Goal: Information Seeking & Learning: Learn about a topic

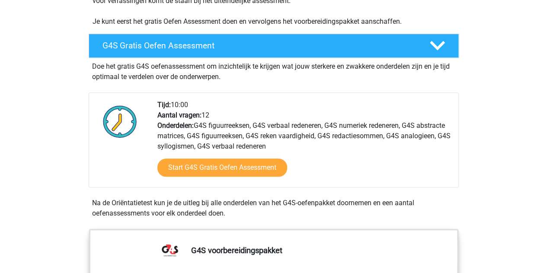
scroll to position [230, 0]
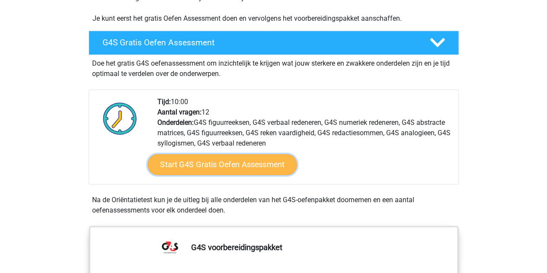
click at [230, 154] on link "Start G4S Gratis Oefen Assessment" at bounding box center [221, 164] width 149 height 21
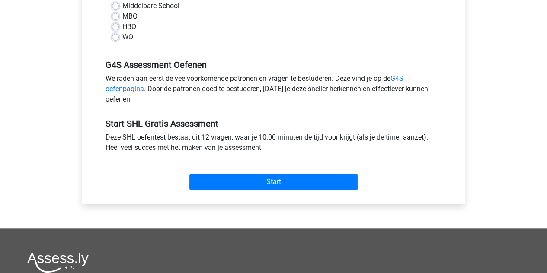
scroll to position [317, 0]
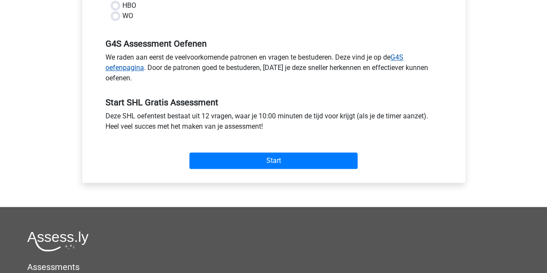
click at [402, 58] on link "G4S oefenpagina" at bounding box center [254, 62] width 298 height 19
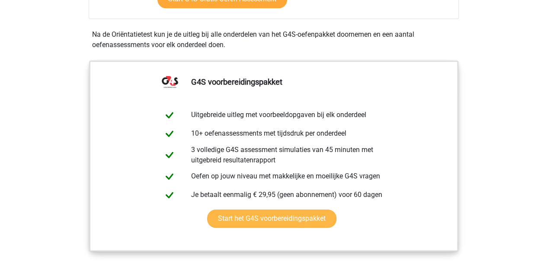
scroll to position [374, 0]
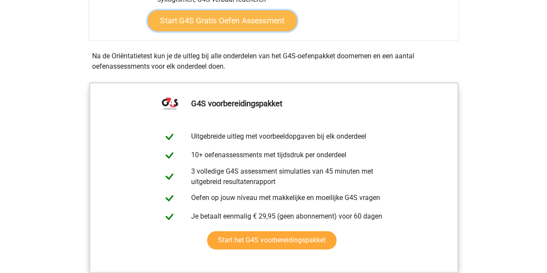
click at [180, 13] on link "Start G4S Gratis Oefen Assessment" at bounding box center [221, 20] width 149 height 21
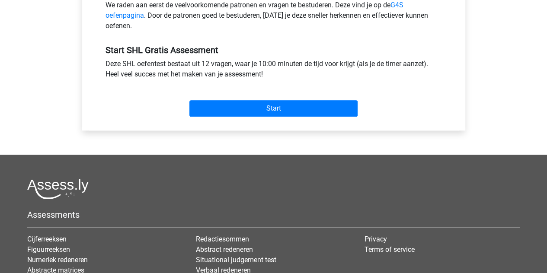
scroll to position [403, 0]
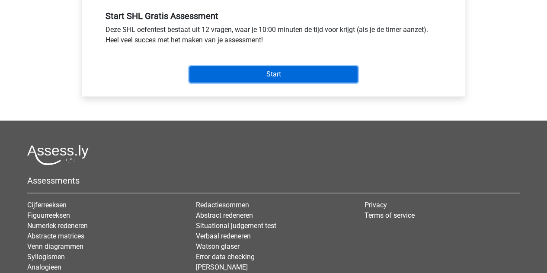
click at [230, 72] on input "Start" at bounding box center [273, 74] width 168 height 16
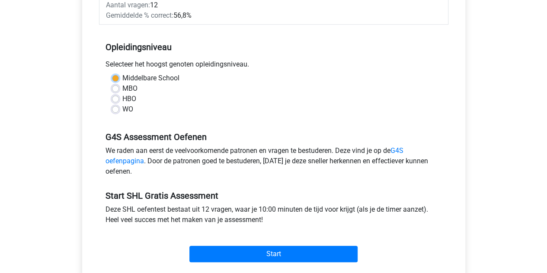
scroll to position [181, 0]
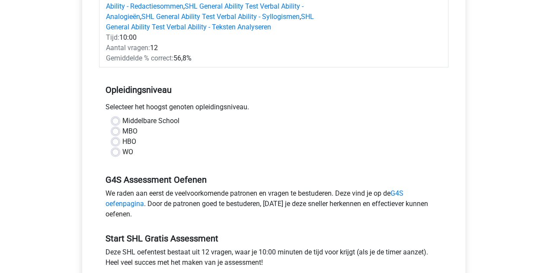
click at [122, 121] on label "Middelbare School" at bounding box center [150, 121] width 57 height 10
click at [114, 121] on input "Middelbare School" at bounding box center [115, 120] width 7 height 9
radio input "true"
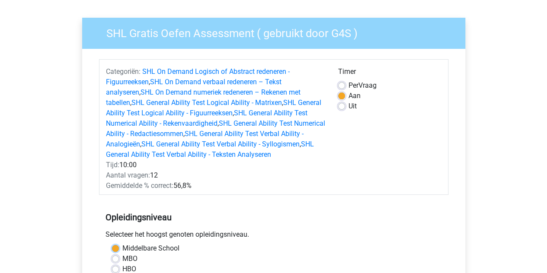
scroll to position [37, 0]
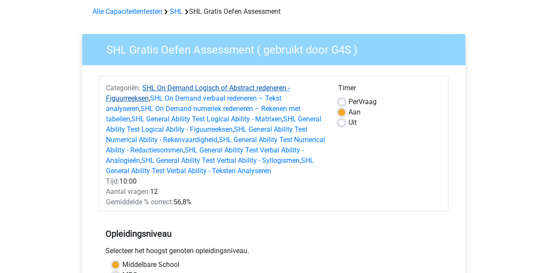
click at [180, 88] on link "SHL On Demand Logisch of Abstract redeneren - Figuurreeksen" at bounding box center [198, 93] width 184 height 19
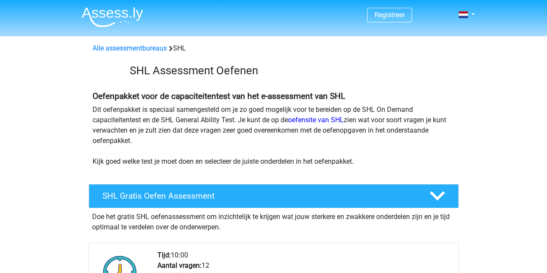
scroll to position [648, 0]
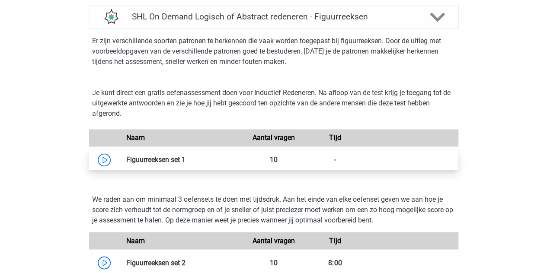
click at [185, 159] on link at bounding box center [185, 160] width 0 height 8
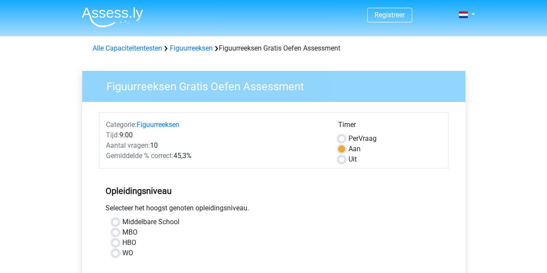
scroll to position [29, 0]
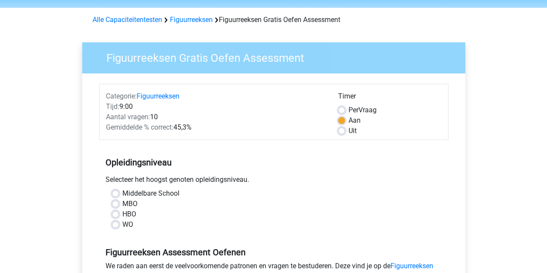
click at [209, 59] on h3 "Figuurreeksen Gratis Oefen Assessment" at bounding box center [277, 56] width 363 height 17
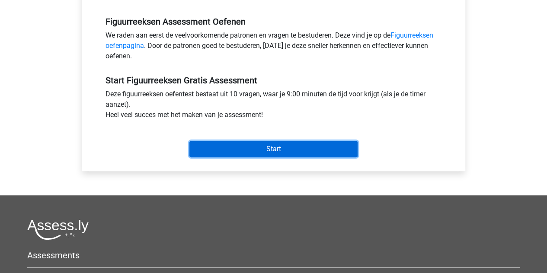
click at [256, 146] on input "Start" at bounding box center [273, 149] width 168 height 16
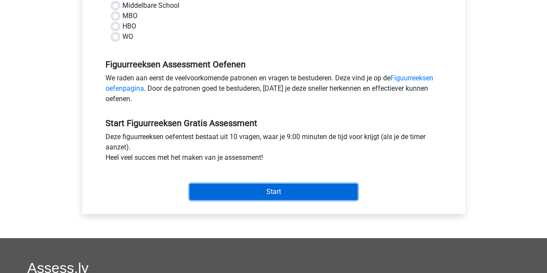
click at [256, 191] on input "Start" at bounding box center [273, 192] width 168 height 16
click at [256, 190] on input "Start" at bounding box center [273, 192] width 168 height 16
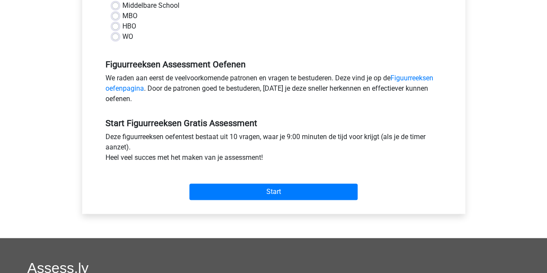
scroll to position [194, 0]
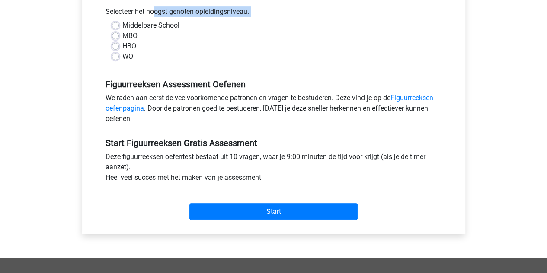
click at [113, 3] on div "Opleidingsniveau Selecteer het hoogst genoten opleidingsniveau. Middelbare Scho…" at bounding box center [273, 21] width 349 height 93
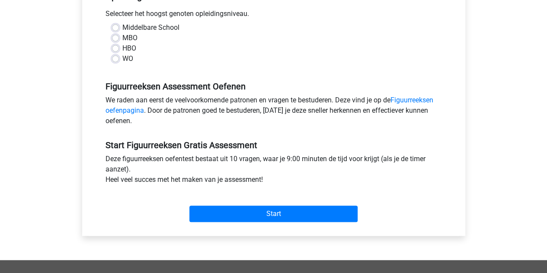
click at [122, 27] on label "Middelbare School" at bounding box center [150, 27] width 57 height 10
click at [115, 27] on input "Middelbare School" at bounding box center [115, 26] width 7 height 9
radio input "true"
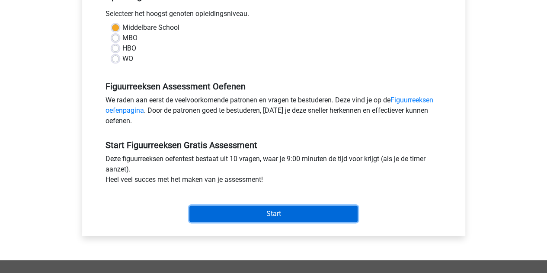
click at [269, 216] on input "Start" at bounding box center [273, 214] width 168 height 16
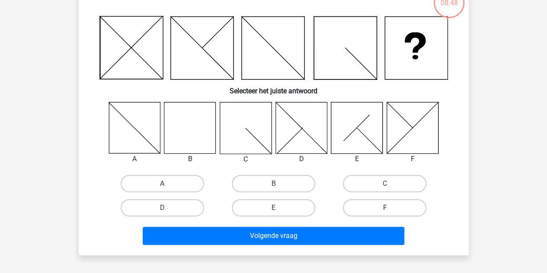
scroll to position [144, 0]
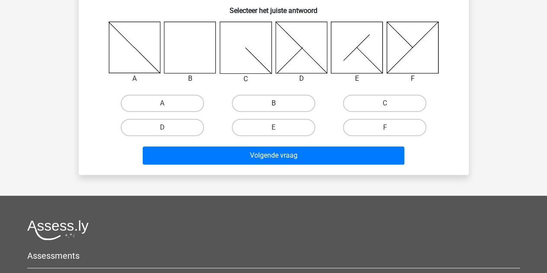
click at [263, 104] on label "B" at bounding box center [273, 103] width 83 height 17
click at [273, 104] on input "B" at bounding box center [276, 106] width 6 height 6
radio input "true"
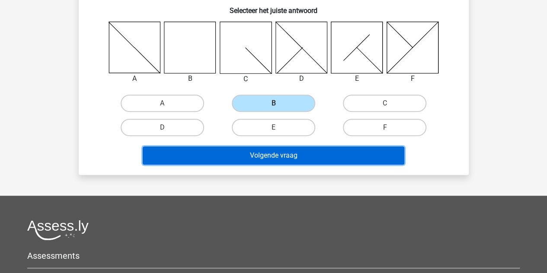
click at [257, 153] on button "Volgende vraag" at bounding box center [273, 155] width 261 height 18
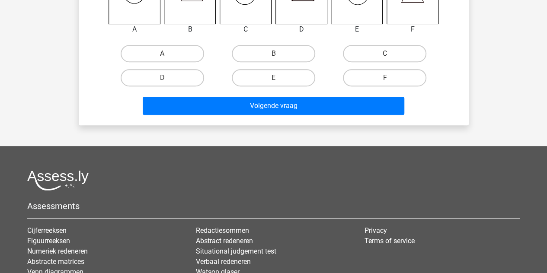
scroll to position [213, 0]
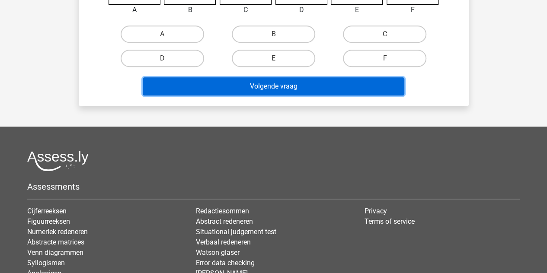
click at [266, 87] on button "Volgende vraag" at bounding box center [273, 86] width 261 height 18
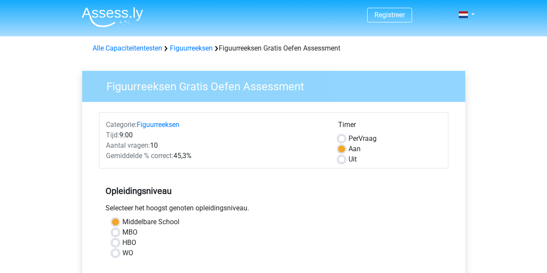
scroll to position [194, 0]
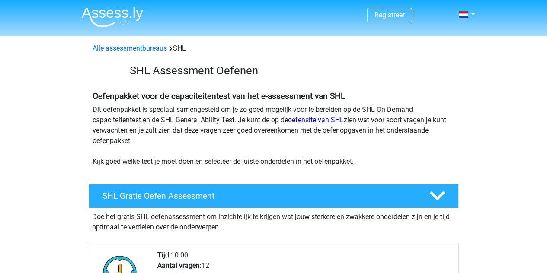
scroll to position [648, 0]
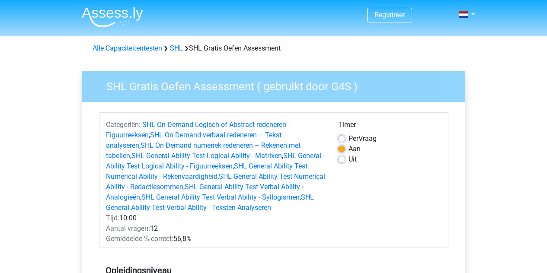
scroll to position [37, 0]
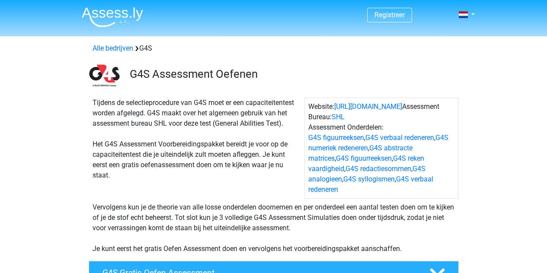
scroll to position [374, 0]
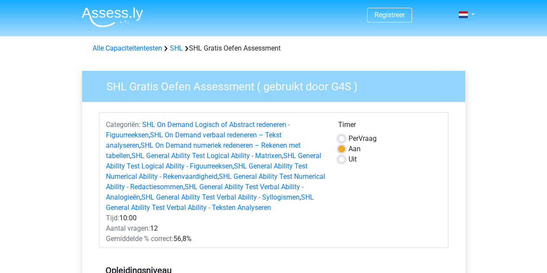
scroll to position [317, 0]
